Goal: Task Accomplishment & Management: Use online tool/utility

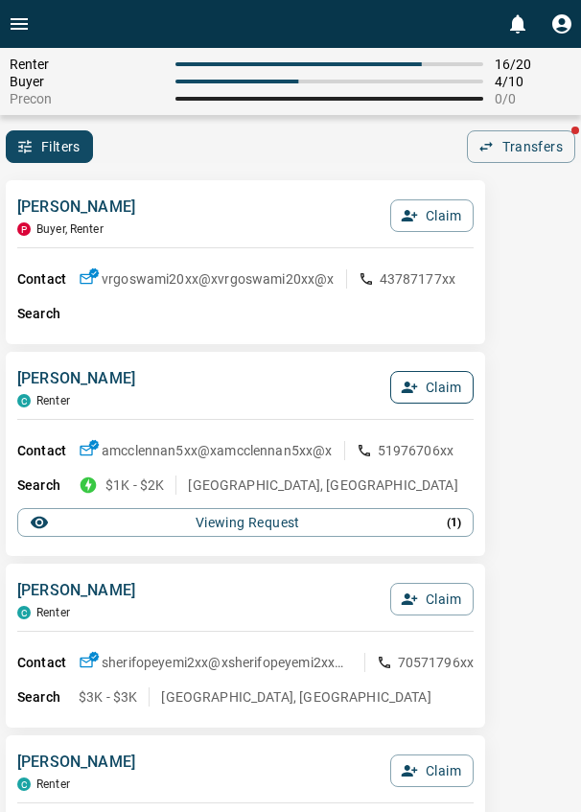
click at [421, 393] on button "Claim" at bounding box center [431, 387] width 83 height 33
click at [421, 393] on button "Confirm Claim" at bounding box center [405, 387] width 137 height 33
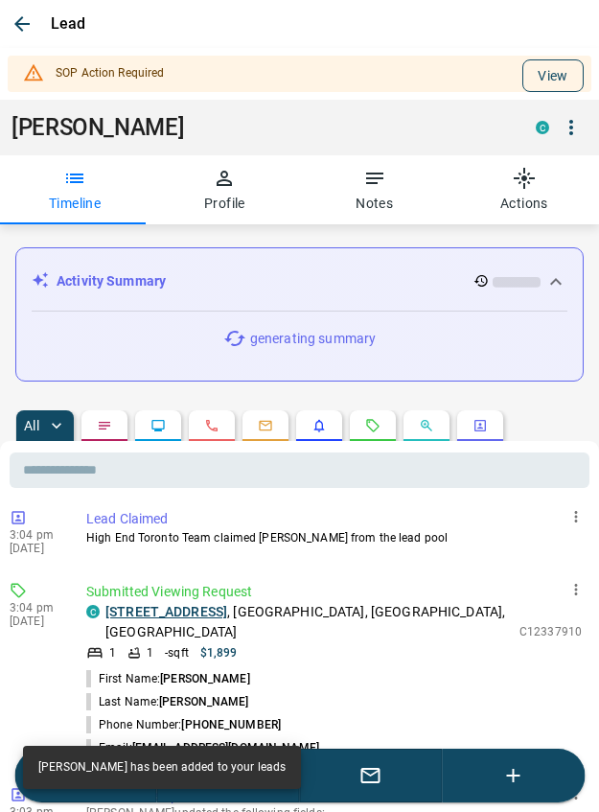
click at [526, 72] on button "View" at bounding box center [553, 75] width 61 height 33
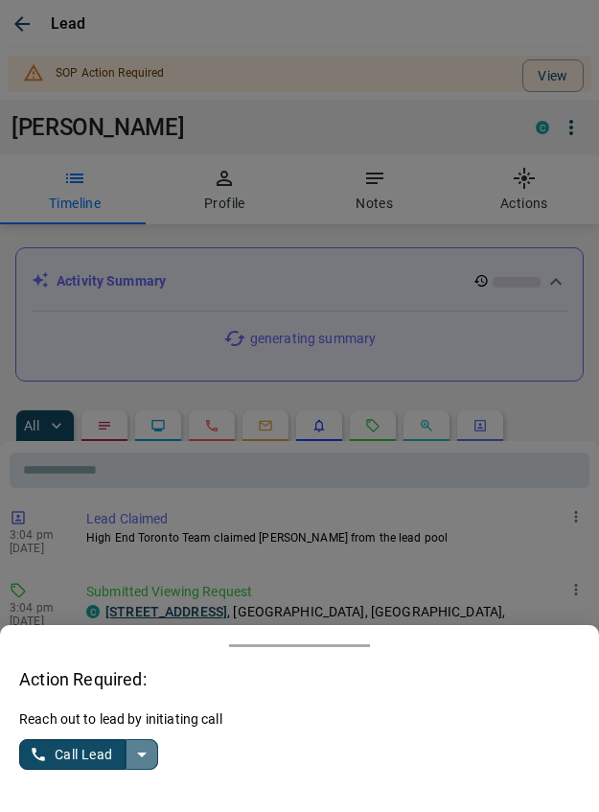
click at [143, 746] on icon "split button" at bounding box center [141, 754] width 23 height 23
click at [99, 723] on li "Log Manual Call" at bounding box center [90, 717] width 117 height 29
click at [61, 752] on button "Log Manual Call" at bounding box center [82, 754] width 127 height 31
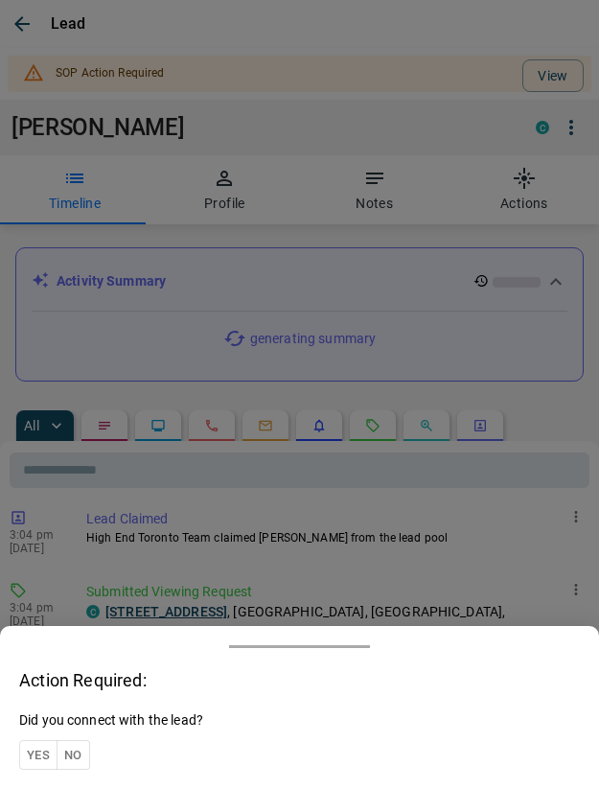
click at [42, 746] on button "Yes" at bounding box center [38, 755] width 38 height 30
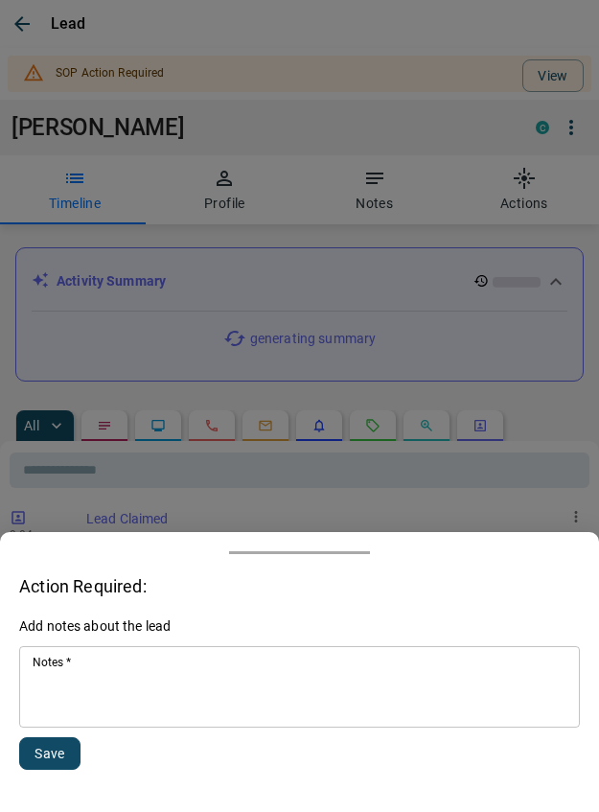
click at [81, 732] on div "Add notes about the lead Notes   * * Notes   * Save" at bounding box center [299, 705] width 561 height 176
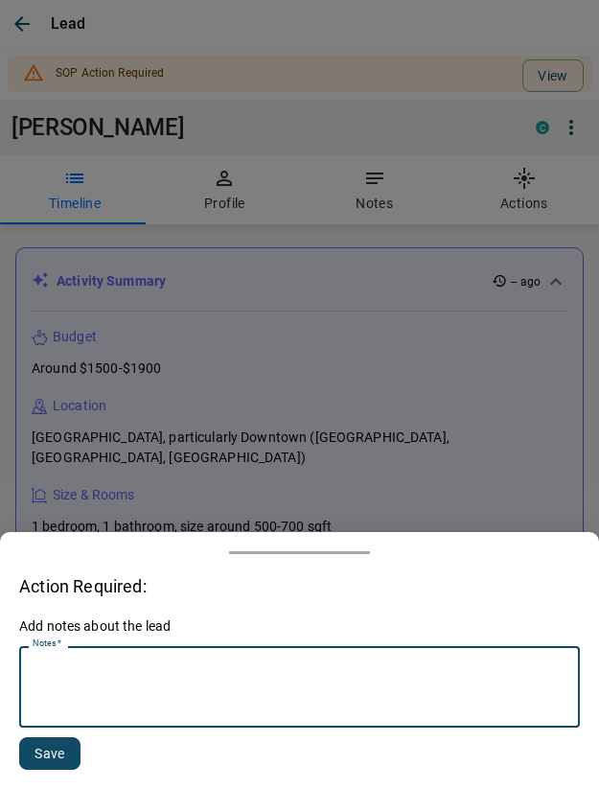
click at [80, 704] on textarea "Notes   *" at bounding box center [300, 687] width 534 height 65
type textarea "*********"
click at [46, 757] on button "Save" at bounding box center [49, 753] width 61 height 33
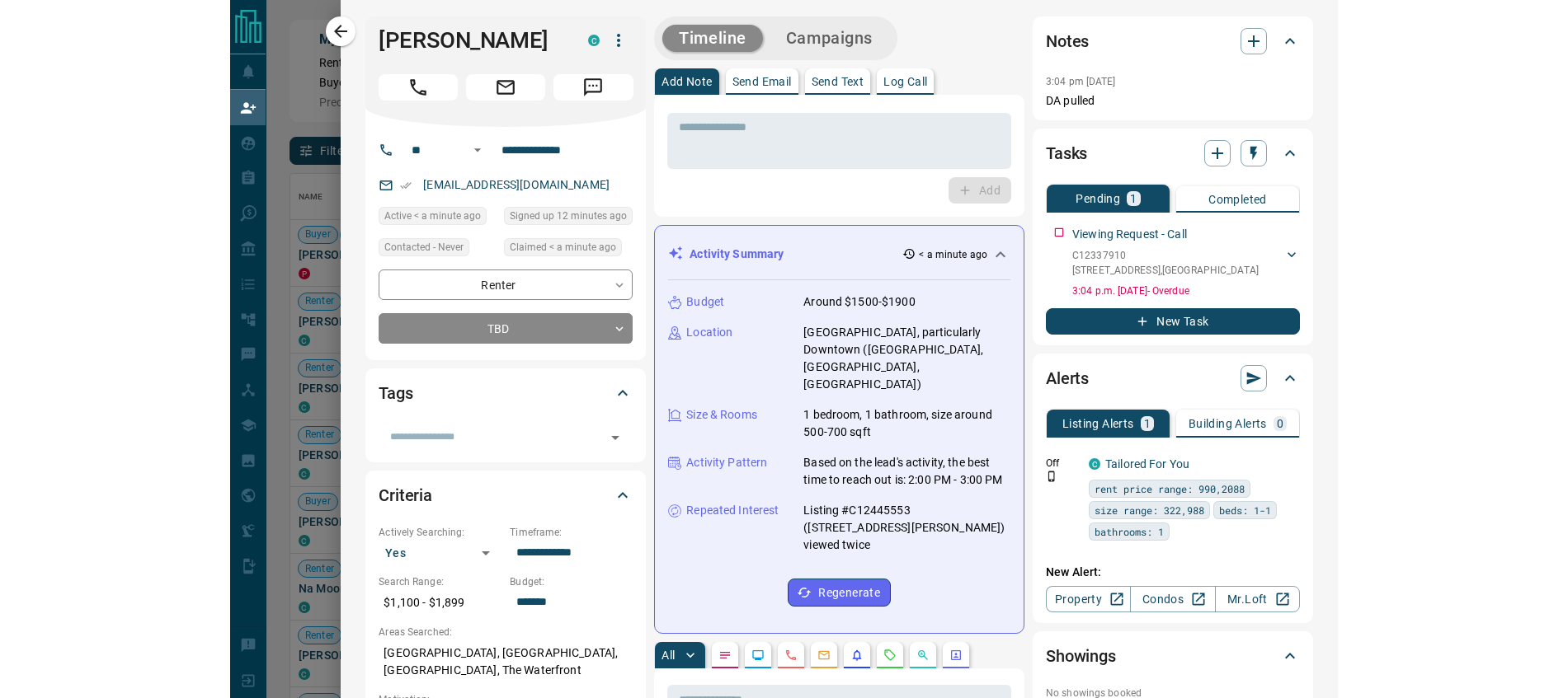
scroll to position [516, 1468]
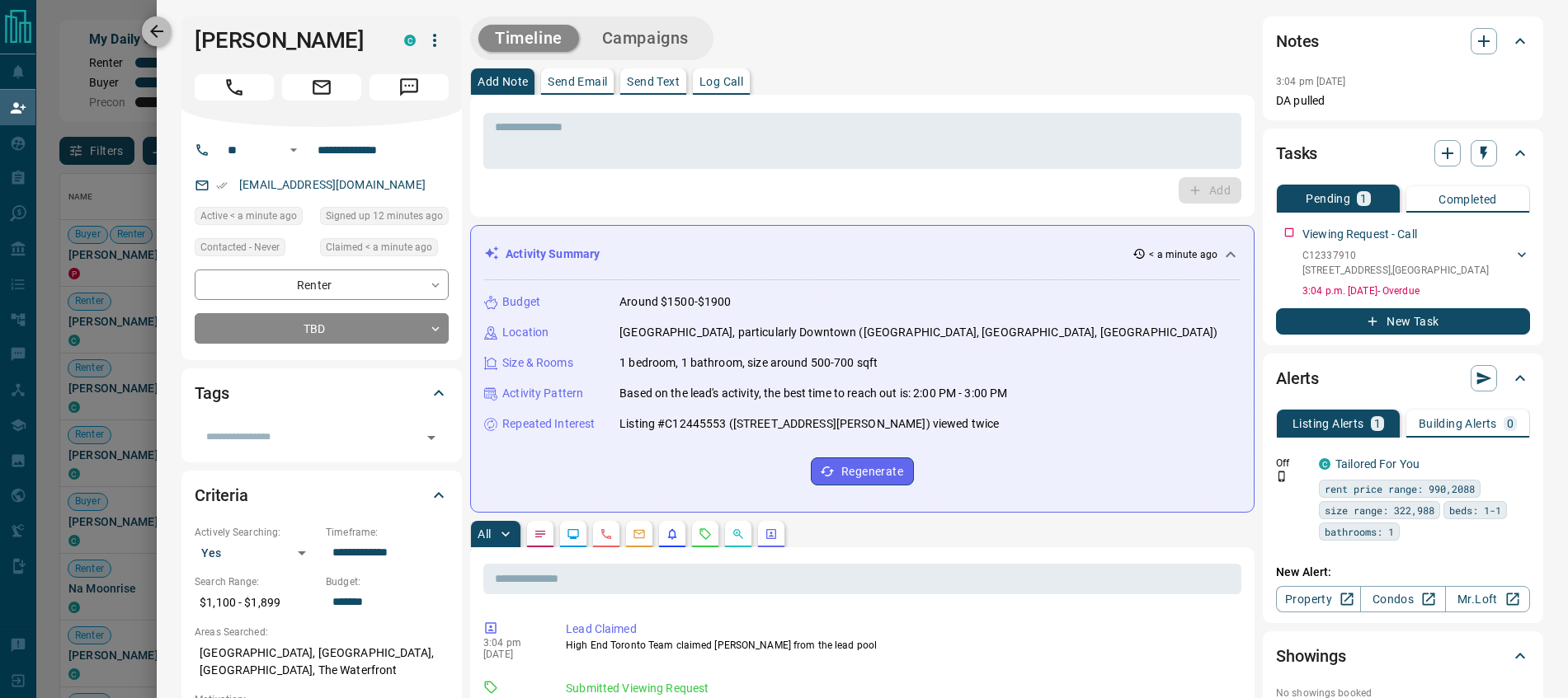
click at [159, 25] on icon "button" at bounding box center [157, 31] width 20 height 20
